Goal: Task Accomplishment & Management: Manage account settings

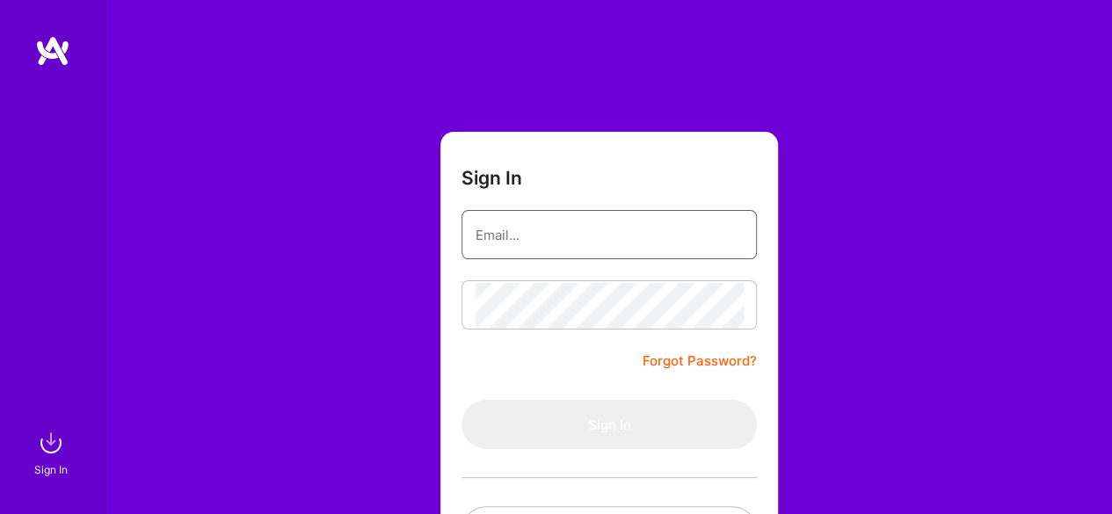
click at [555, 241] on input "email" at bounding box center [609, 235] width 267 height 45
type input "tinuph@gmail.com"
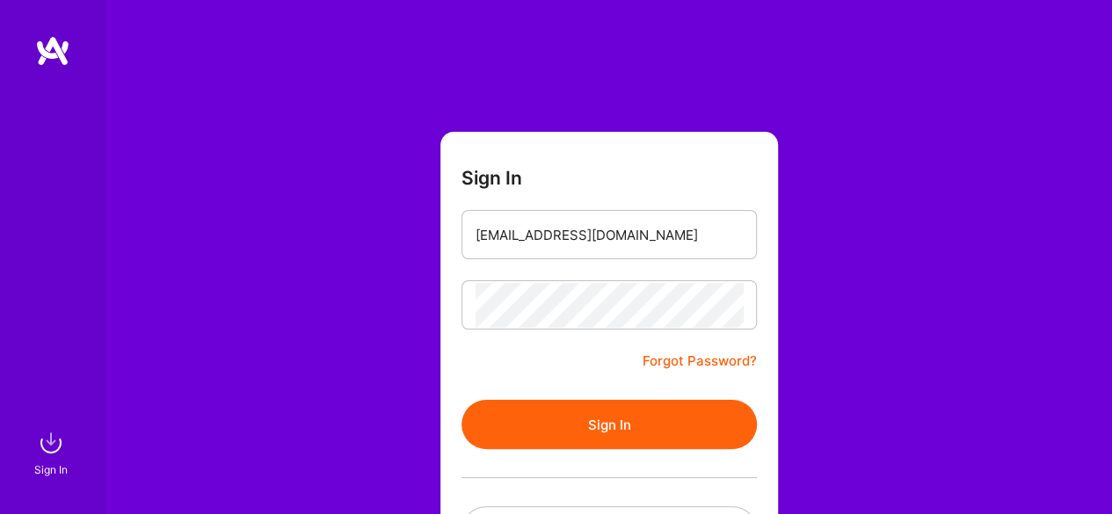
click at [566, 425] on button "Sign In" at bounding box center [609, 424] width 295 height 49
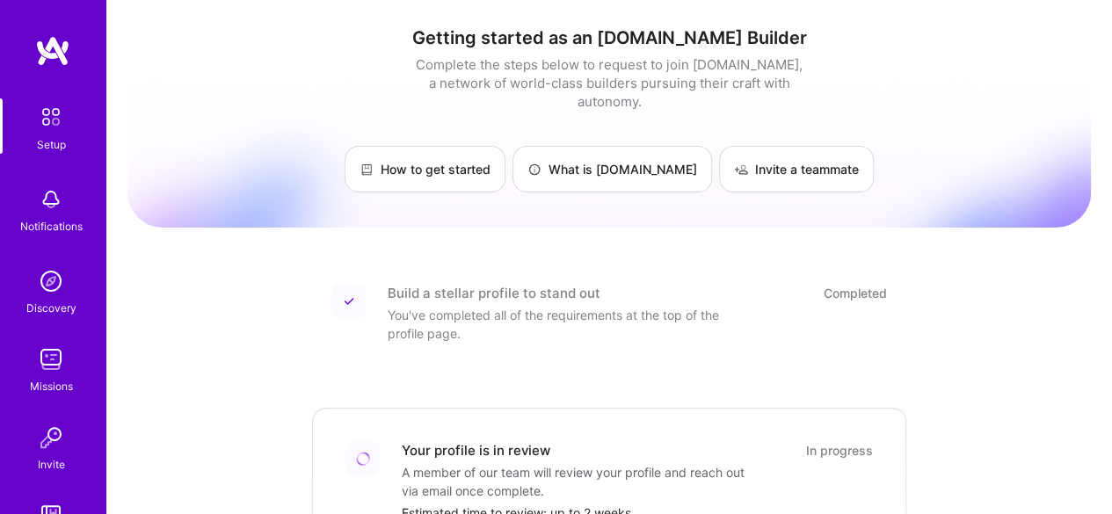
scroll to position [132, 0]
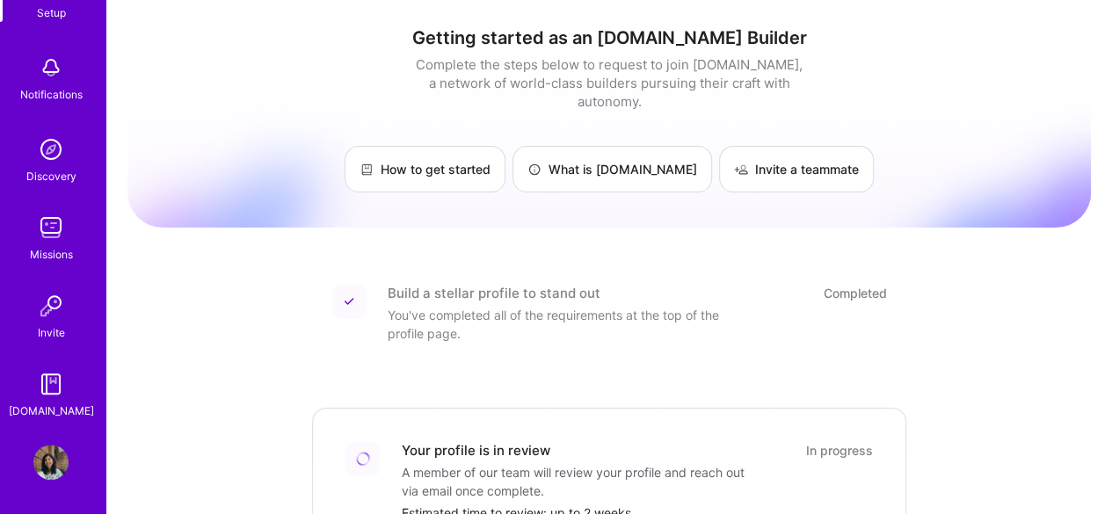
click at [47, 475] on img at bounding box center [50, 462] width 35 height 35
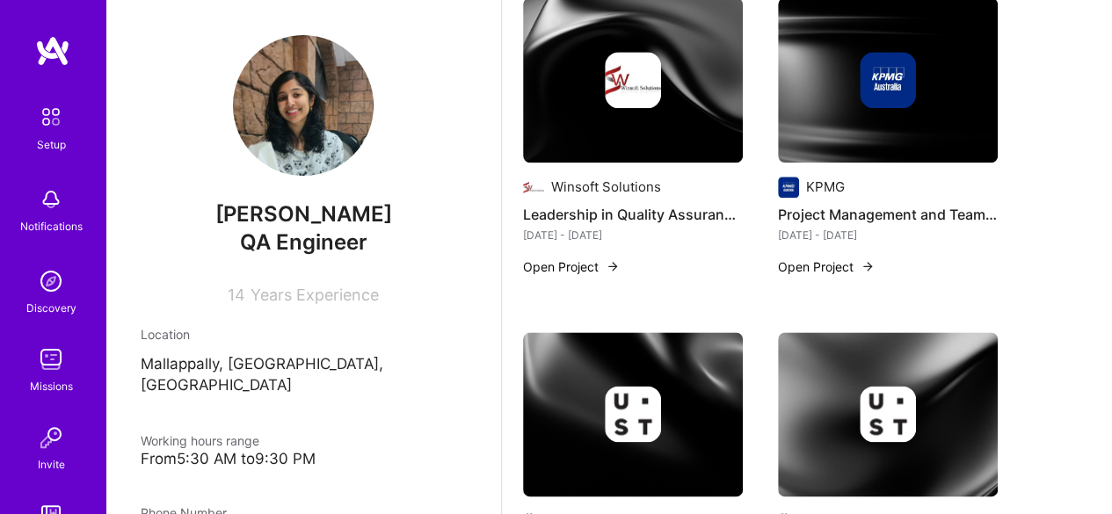
scroll to position [132, 0]
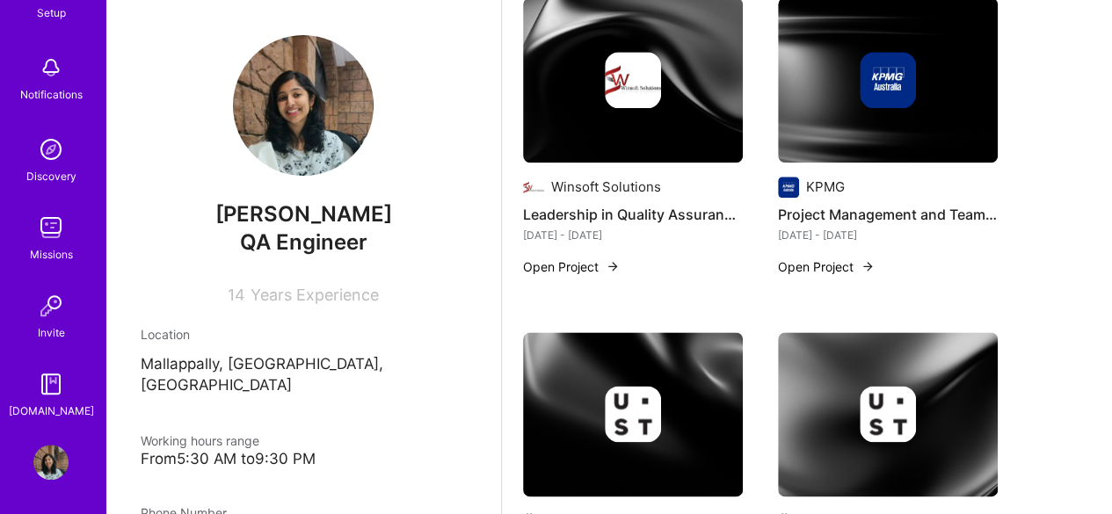
click at [53, 448] on img at bounding box center [50, 462] width 35 height 35
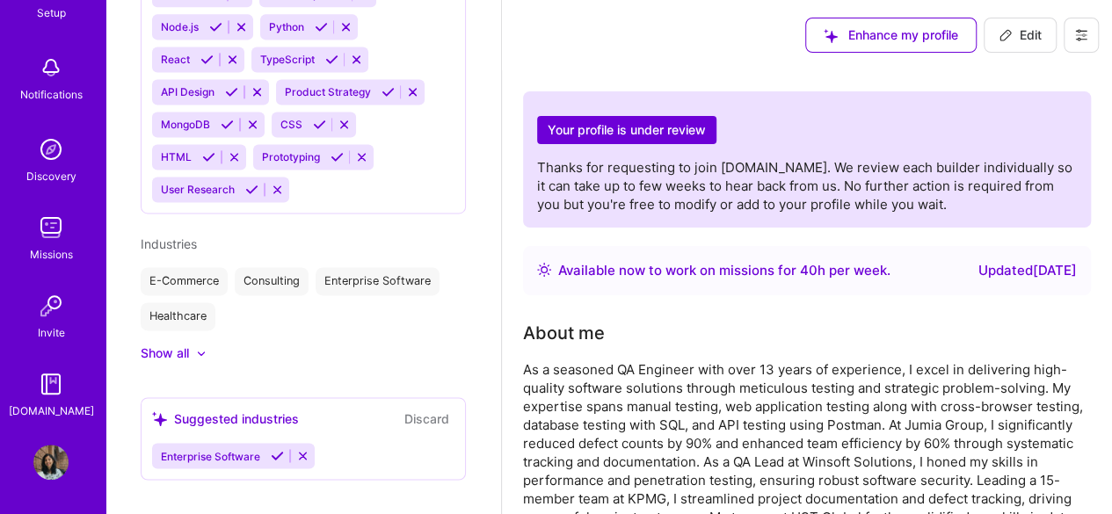
scroll to position [0, 0]
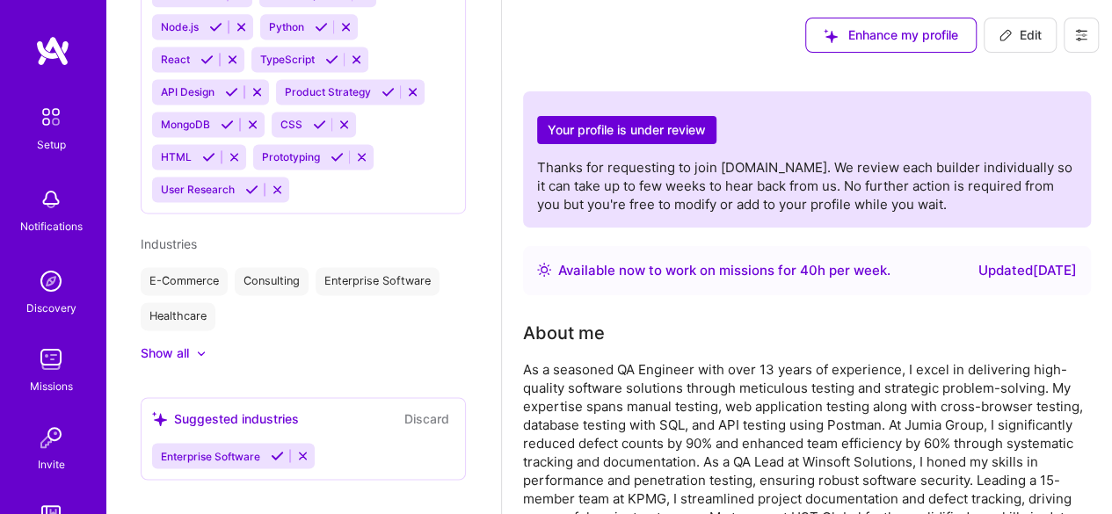
click at [54, 40] on img at bounding box center [52, 51] width 35 height 32
click at [46, 119] on img at bounding box center [51, 116] width 37 height 37
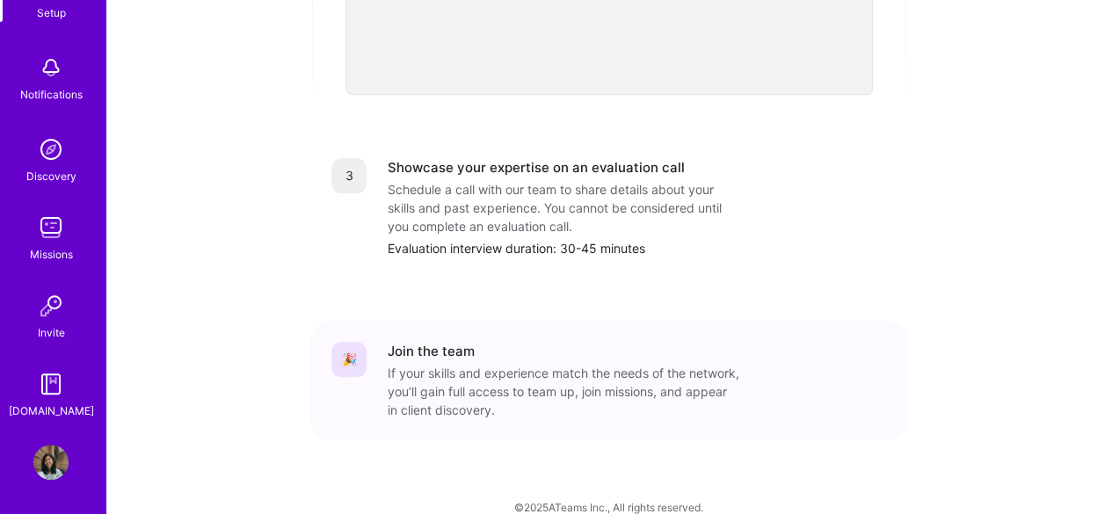
scroll to position [761, 0]
click at [46, 463] on img at bounding box center [50, 462] width 35 height 35
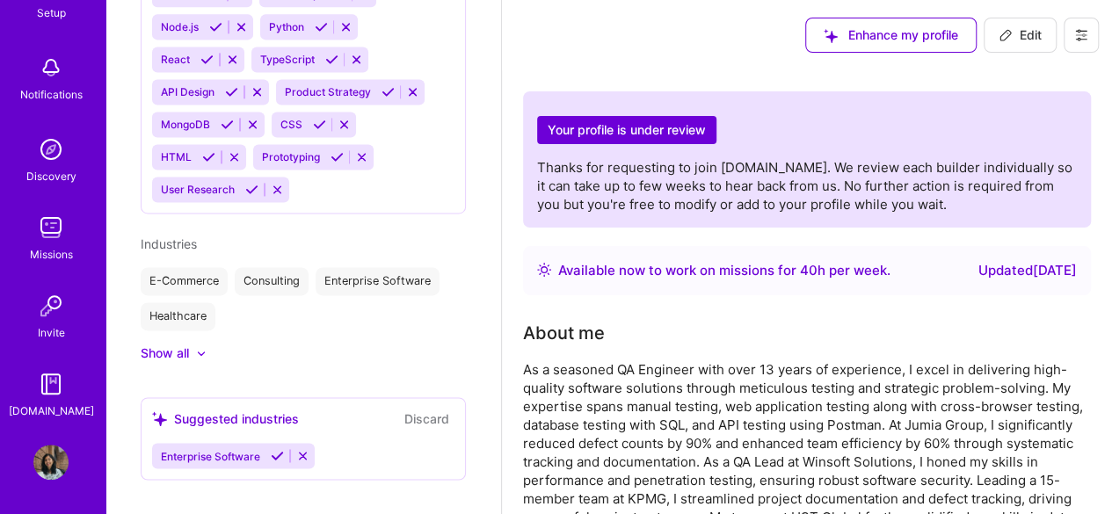
click at [1085, 33] on icon at bounding box center [1081, 35] width 14 height 14
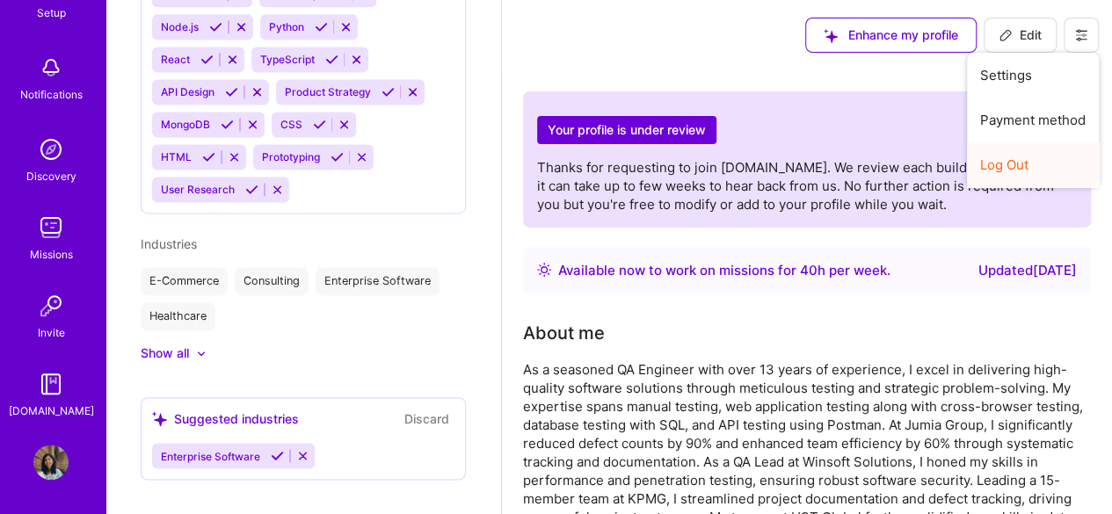
click at [1018, 164] on button "Log Out" at bounding box center [1033, 164] width 132 height 45
